Goal: Navigation & Orientation: Find specific page/section

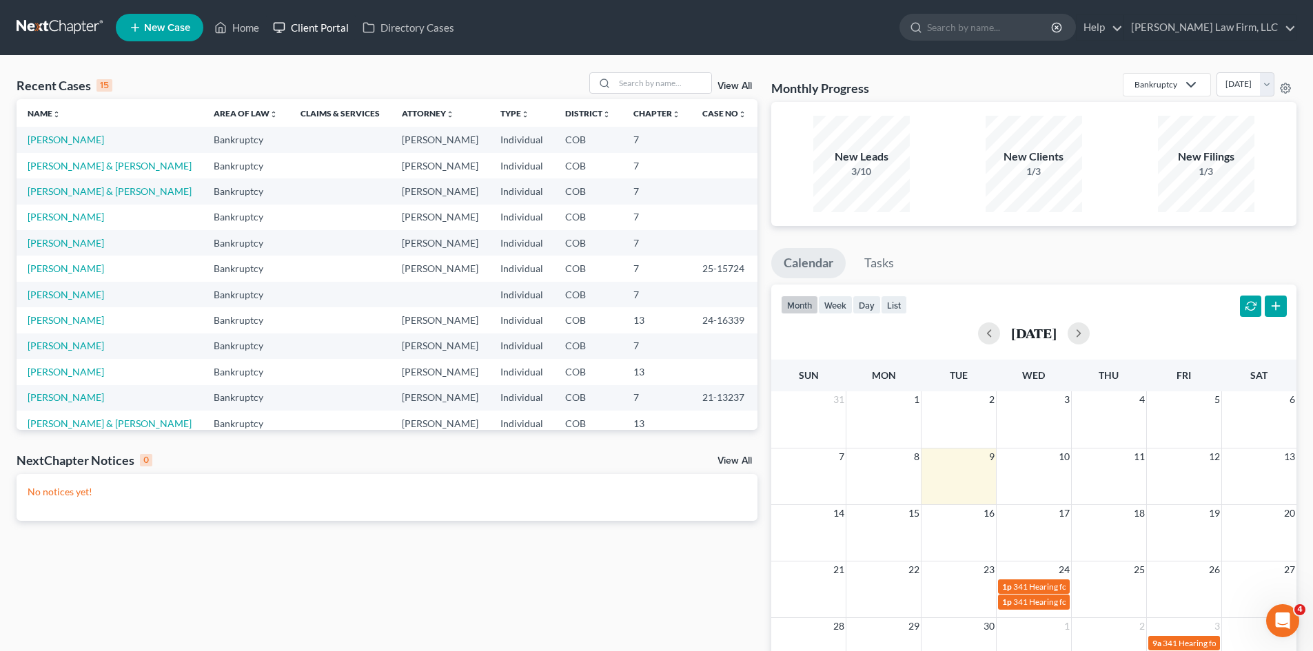
click at [325, 34] on link "Client Portal" at bounding box center [311, 27] width 90 height 25
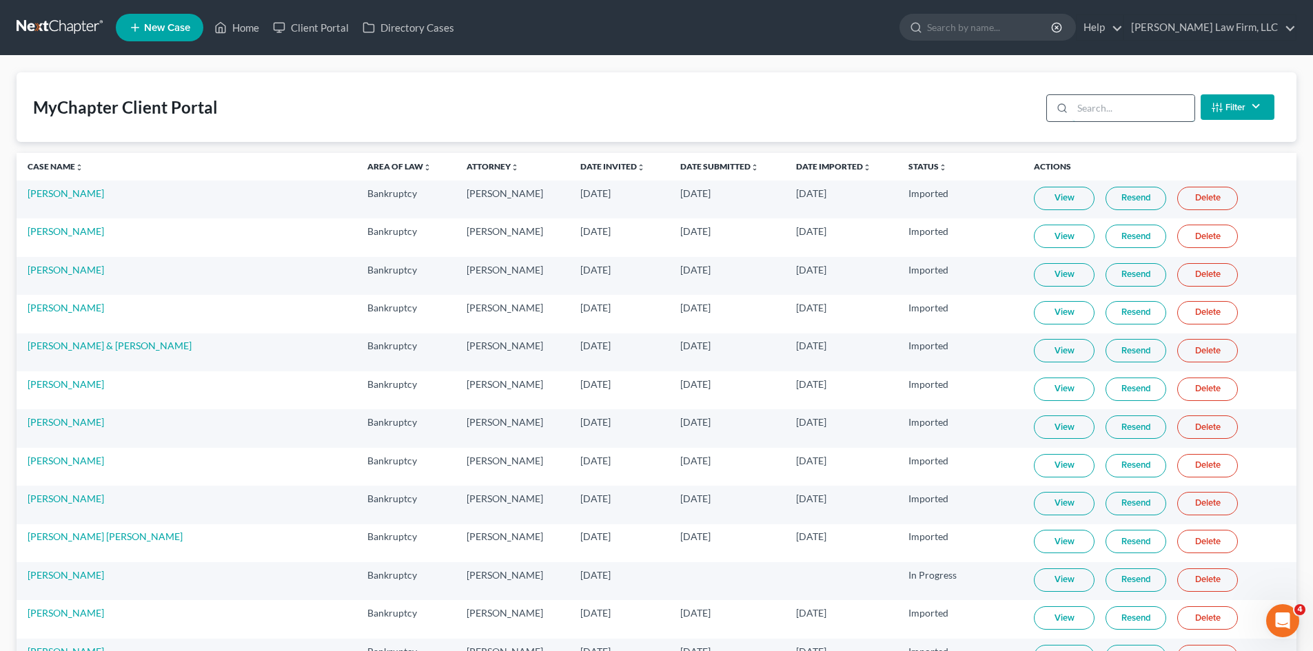
click at [1115, 99] on input "search" at bounding box center [1134, 108] width 122 height 26
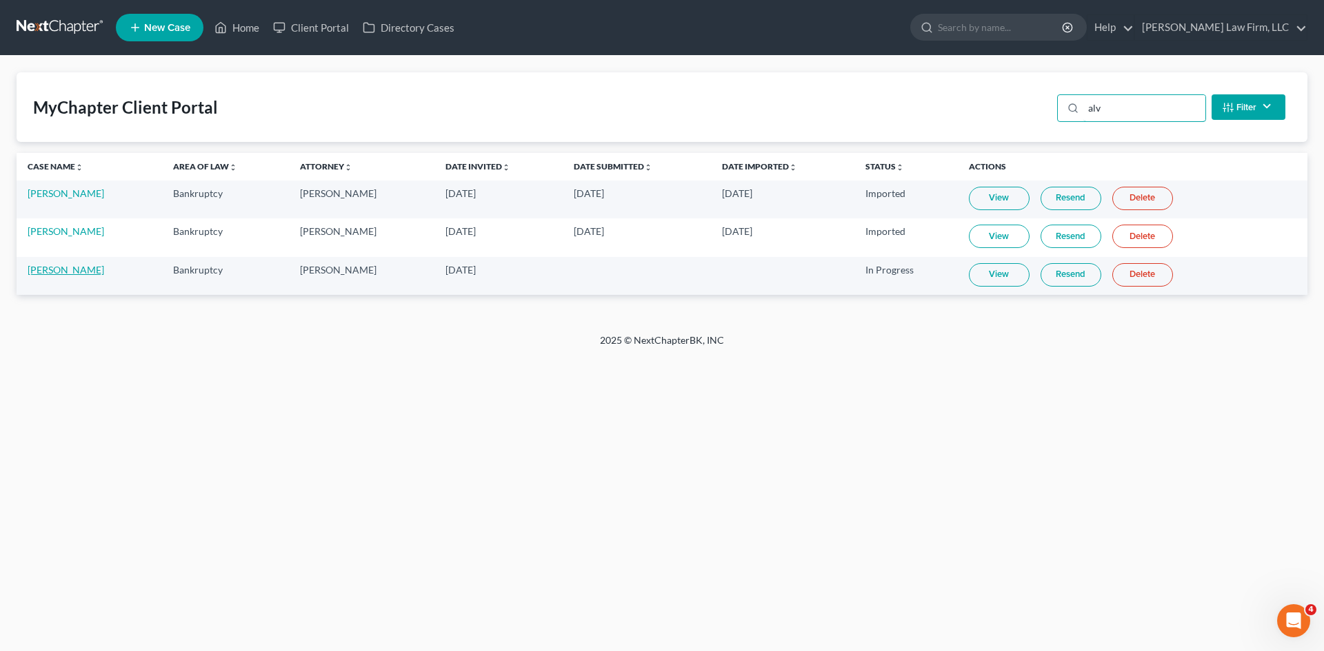
type input "alv"
click at [64, 271] on link "[PERSON_NAME]" at bounding box center [66, 270] width 77 height 12
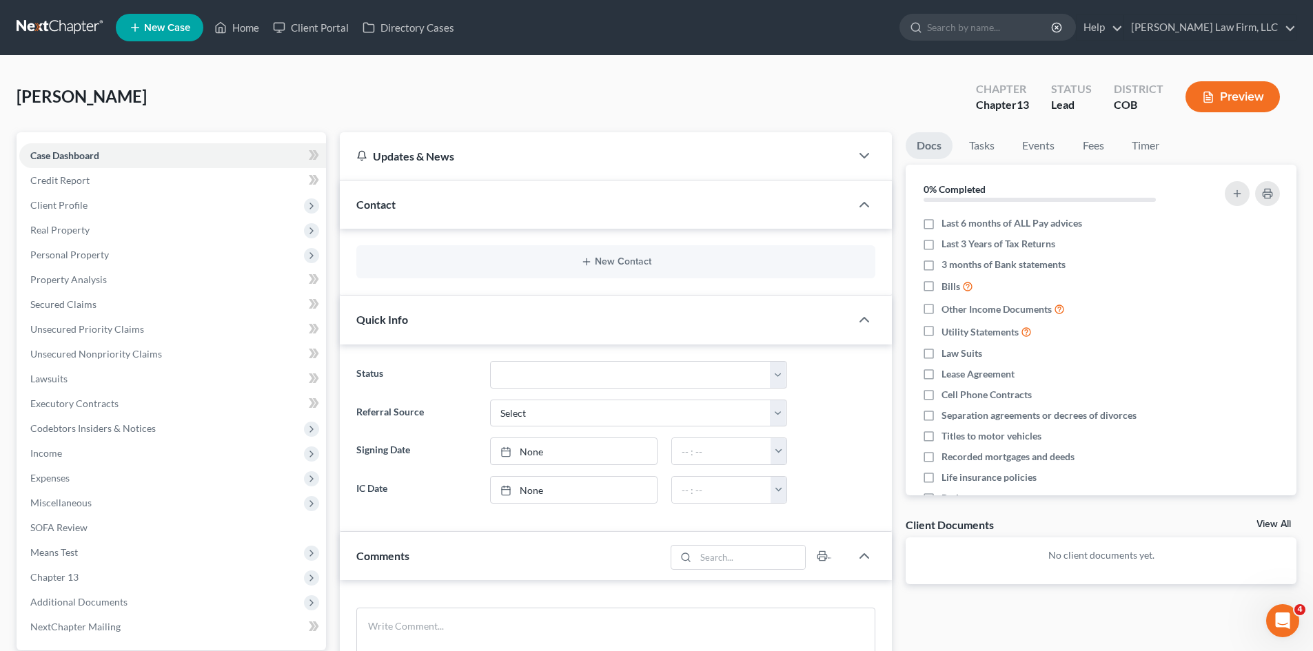
click at [452, 304] on div "Quick Info" at bounding box center [595, 320] width 511 height 48
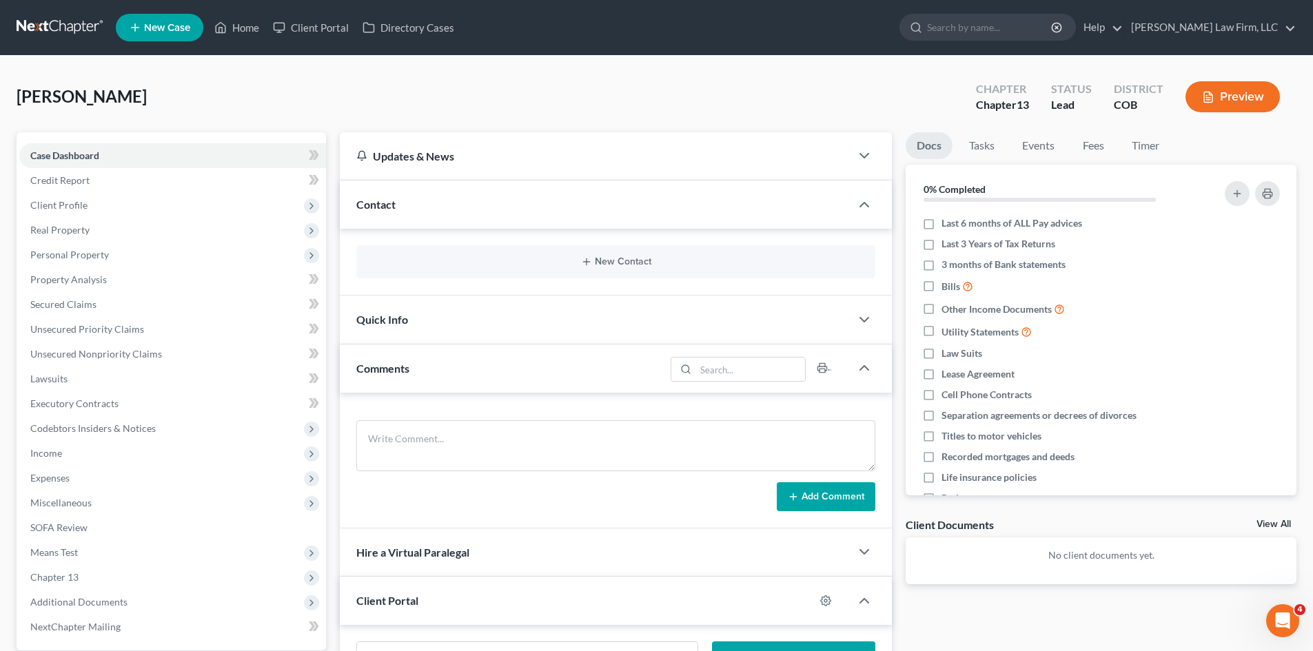
click at [461, 221] on div "Contact" at bounding box center [595, 205] width 511 height 48
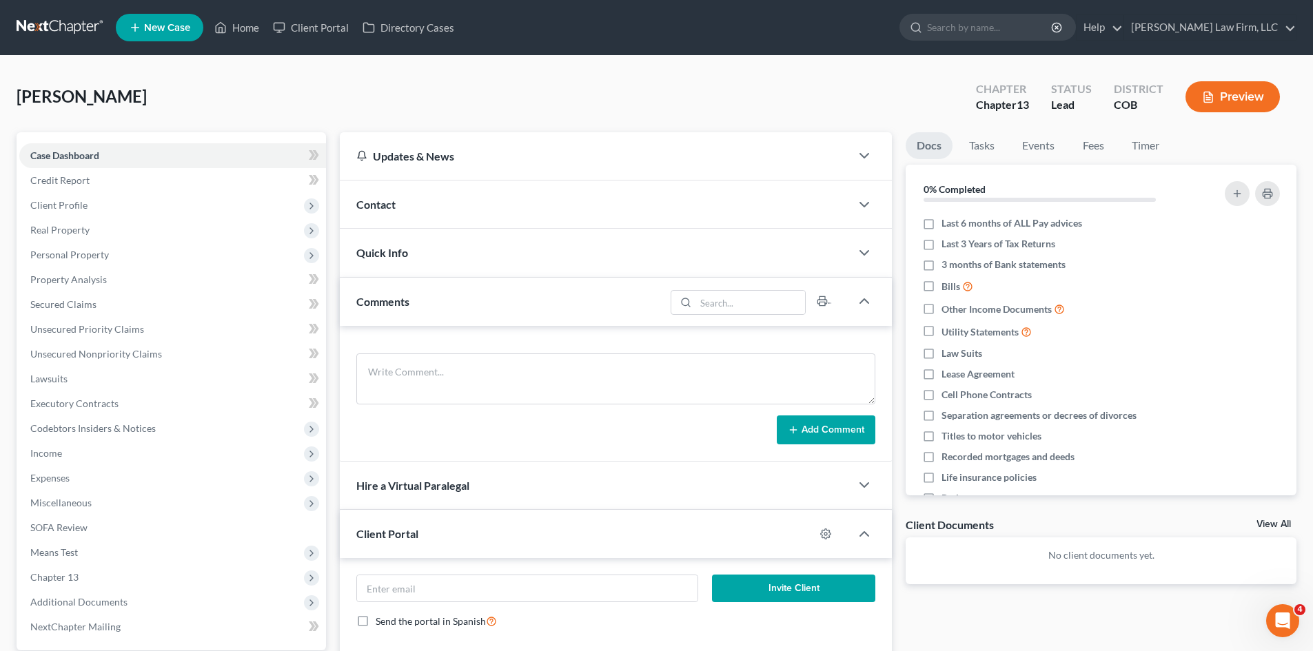
click at [463, 301] on div "Comments" at bounding box center [502, 302] width 325 height 48
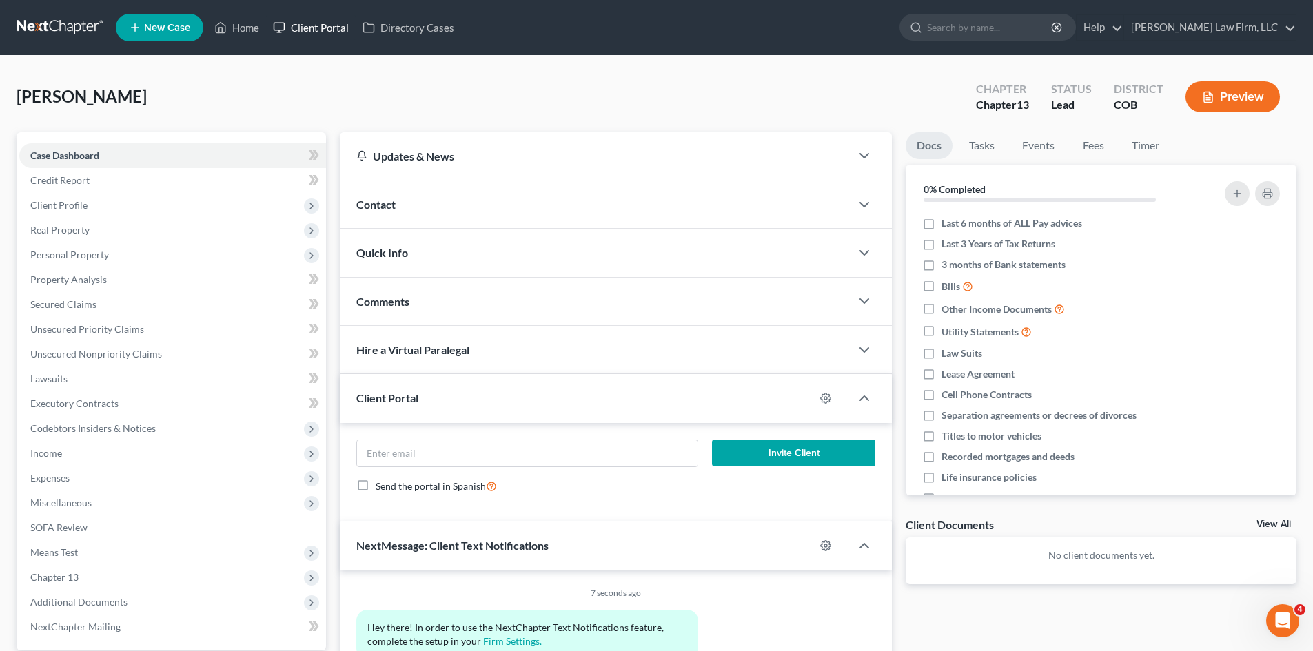
click at [282, 28] on icon at bounding box center [279, 27] width 12 height 17
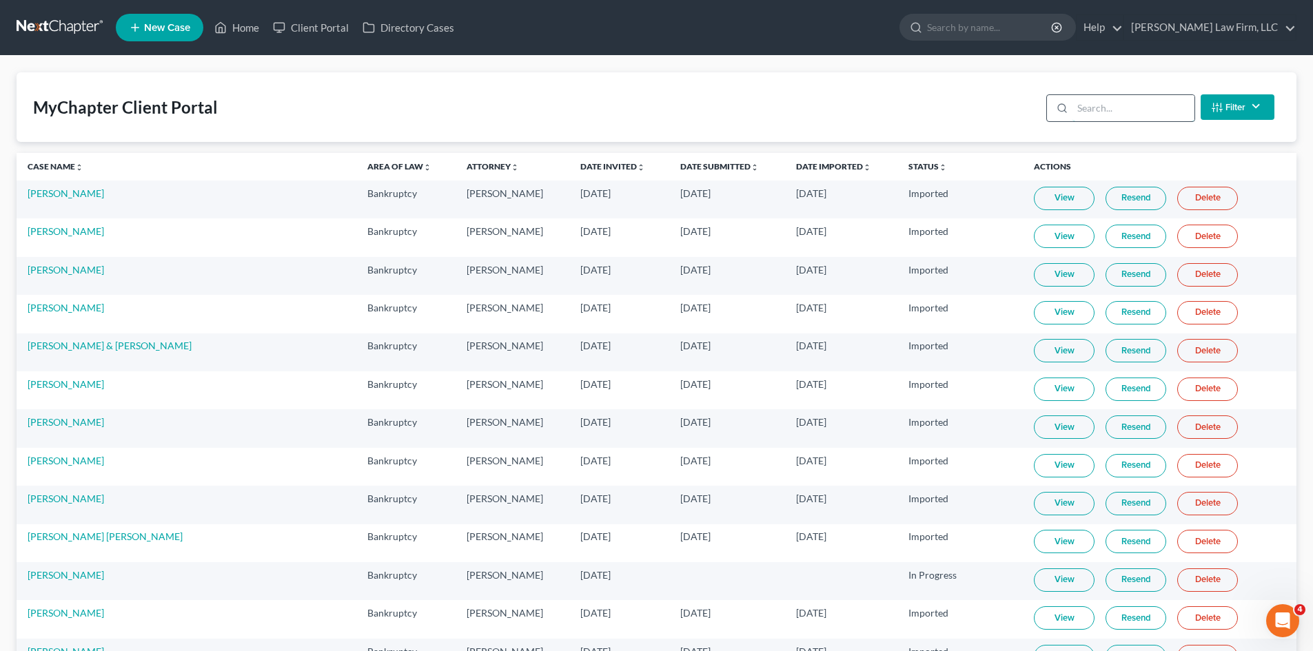
click at [1089, 115] on input "search" at bounding box center [1134, 108] width 122 height 26
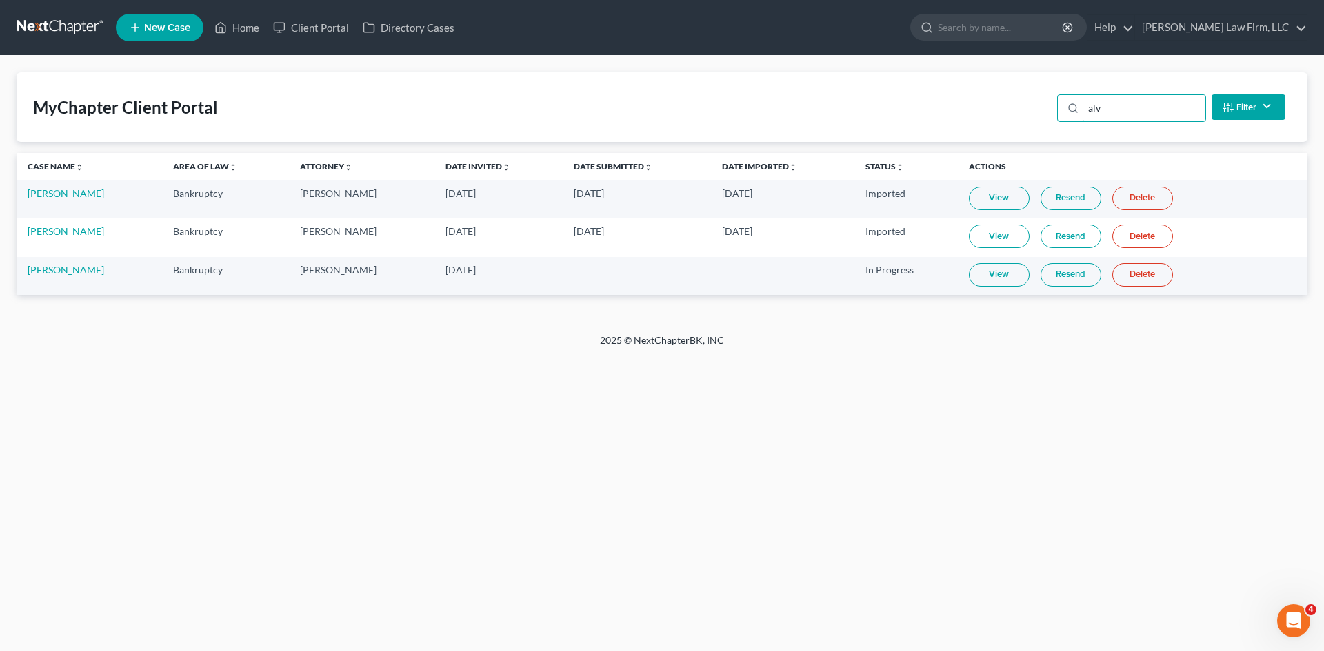
type input "alv"
click at [991, 276] on link "View" at bounding box center [999, 274] width 61 height 23
click at [52, 267] on link "[PERSON_NAME]" at bounding box center [66, 270] width 77 height 12
